Goal: Check status: Check status

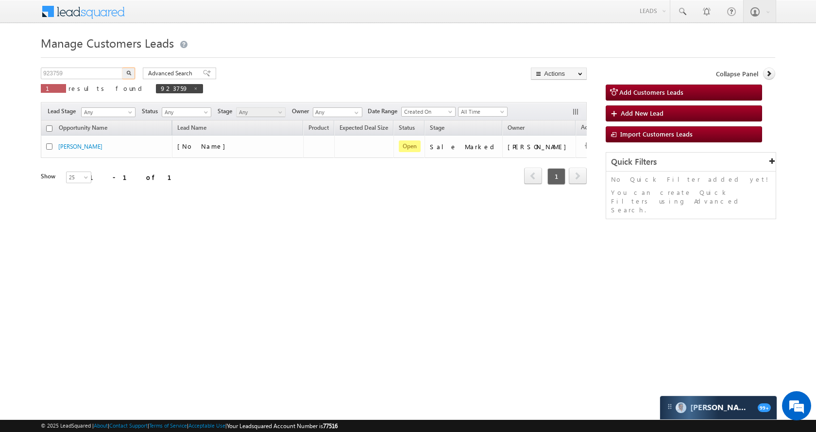
click at [84, 67] on input "923759" at bounding box center [82, 73] width 83 height 12
type input "897081"
click at [128, 70] on button "button" at bounding box center [128, 73] width 13 height 12
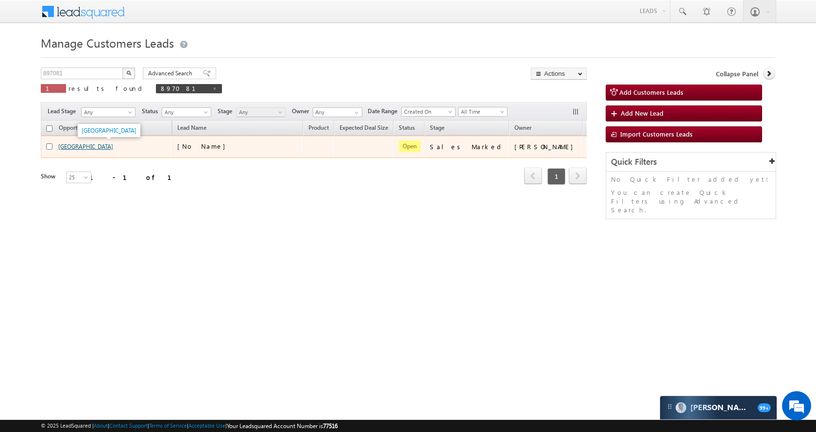
click at [79, 150] on link "[GEOGRAPHIC_DATA]" at bounding box center [85, 146] width 55 height 7
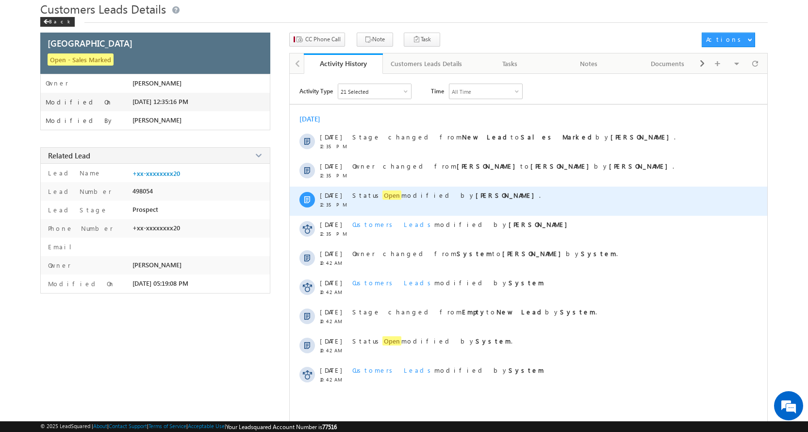
scroll to position [49, 0]
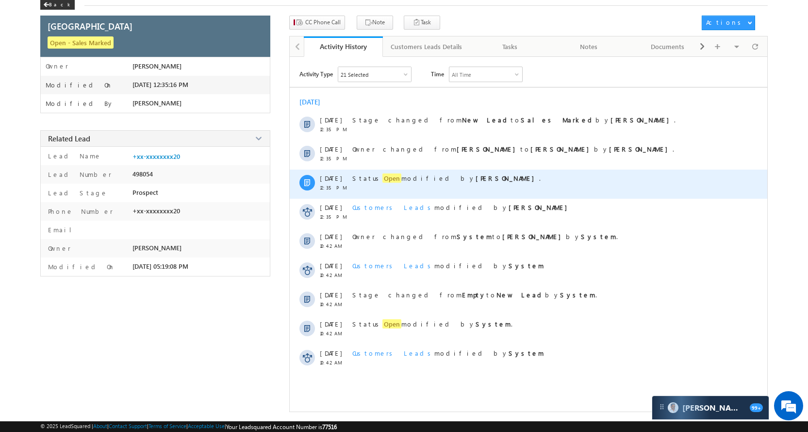
click at [384, 177] on span "Open" at bounding box center [392, 177] width 19 height 9
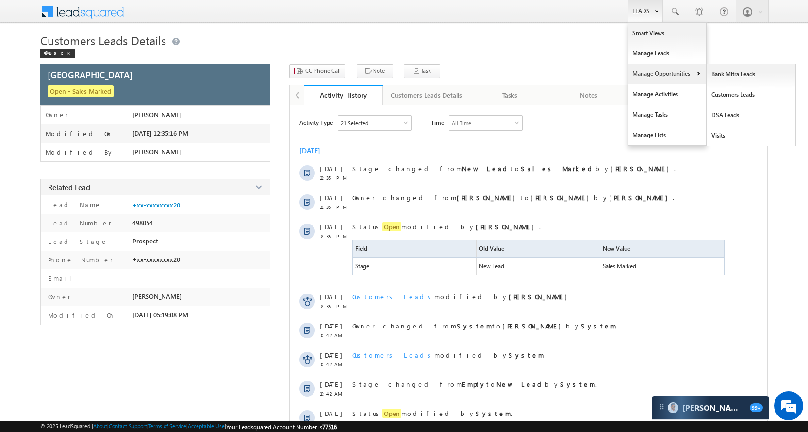
scroll to position [0, 0]
click at [662, 76] on link "Manage Opportunities" at bounding box center [668, 74] width 78 height 20
click at [770, 99] on link "Customers Leads" at bounding box center [751, 94] width 89 height 20
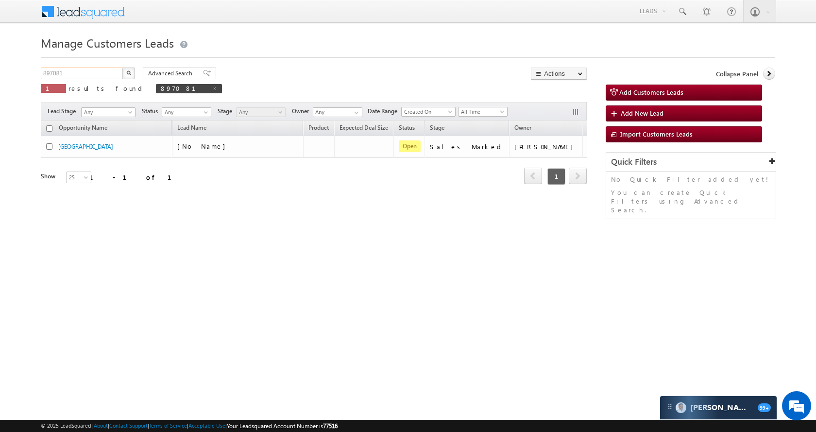
click at [78, 74] on input "897081" at bounding box center [82, 73] width 83 height 12
paste input "918962"
type input "918962"
click at [122, 71] on button "button" at bounding box center [128, 73] width 13 height 12
